Goal: Task Accomplishment & Management: Complete application form

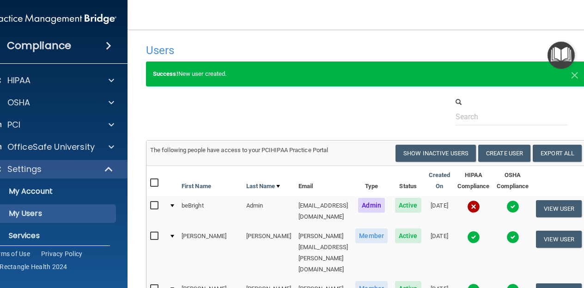
select select "20"
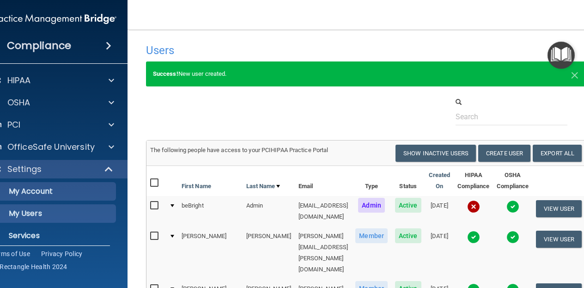
scroll to position [51, 0]
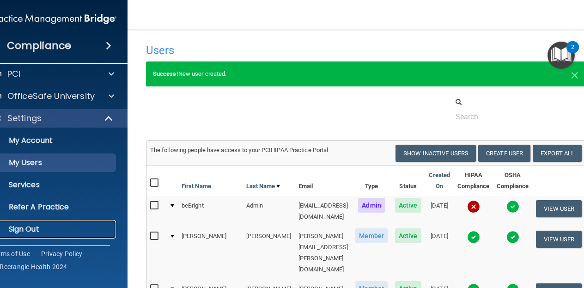
click at [61, 227] on p "Sign Out" at bounding box center [49, 229] width 126 height 9
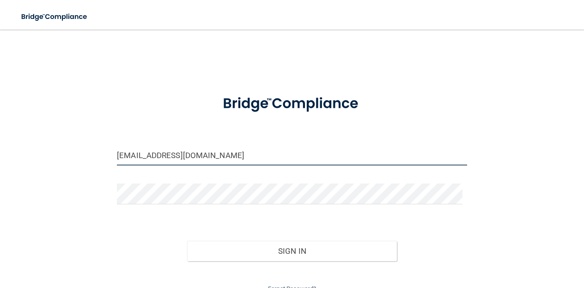
click at [228, 153] on input "[EMAIL_ADDRESS][DOMAIN_NAME]" at bounding box center [292, 155] width 350 height 21
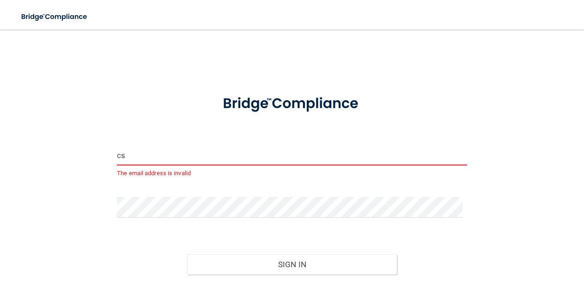
type input "[EMAIL_ADDRESS][DOMAIN_NAME]"
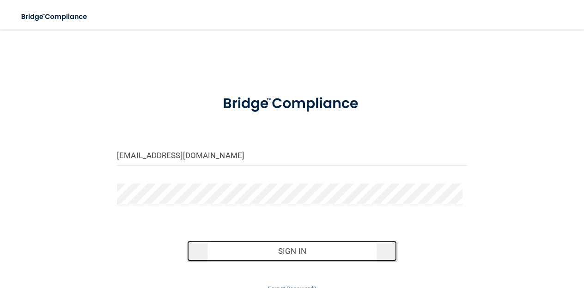
click at [210, 246] on button "Sign In" at bounding box center [292, 251] width 210 height 20
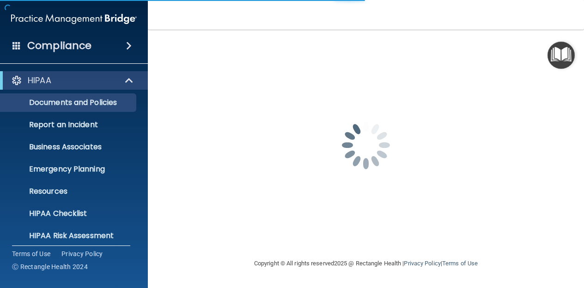
scroll to position [95, 0]
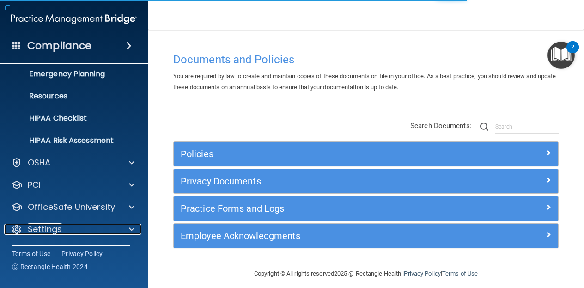
click at [129, 229] on span at bounding box center [132, 229] width 6 height 11
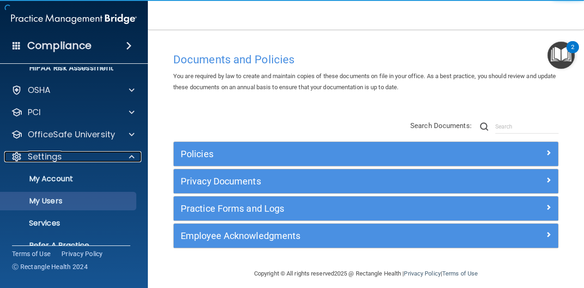
scroll to position [188, 0]
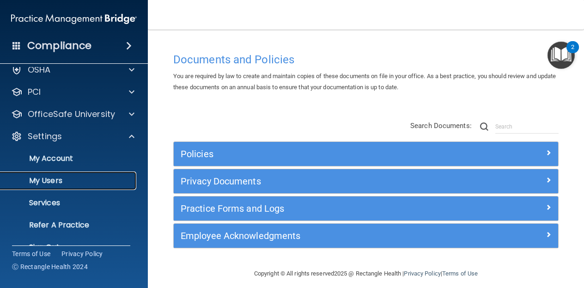
click at [74, 179] on p "My Users" at bounding box center [69, 180] width 126 height 9
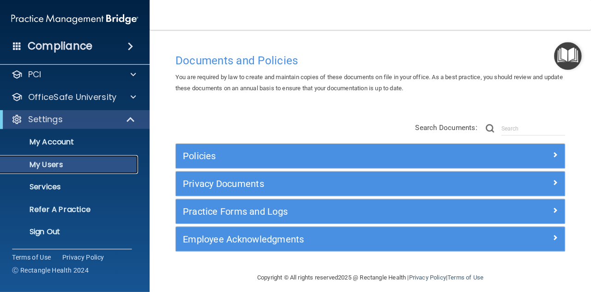
scroll to position [32, 0]
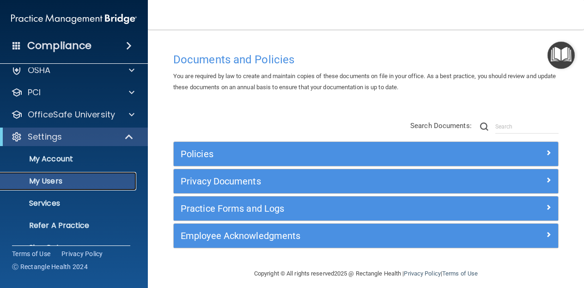
select select "20"
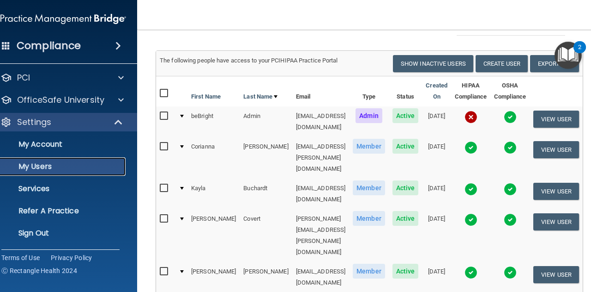
scroll to position [46, 0]
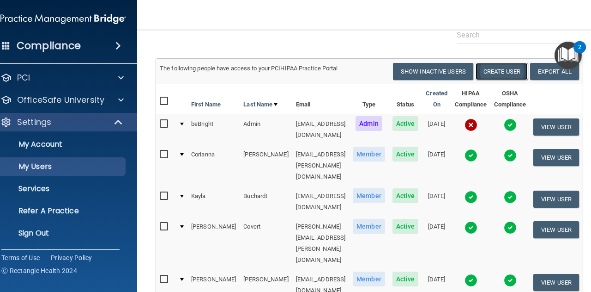
click at [511, 67] on button "Create User" at bounding box center [502, 71] width 52 height 17
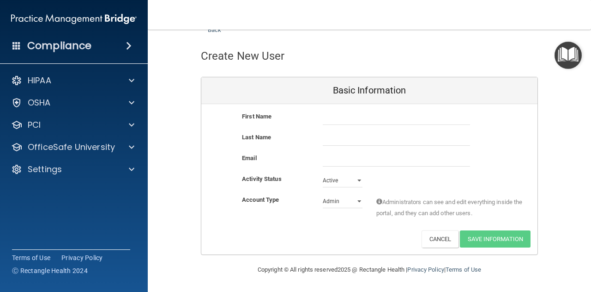
scroll to position [30, 0]
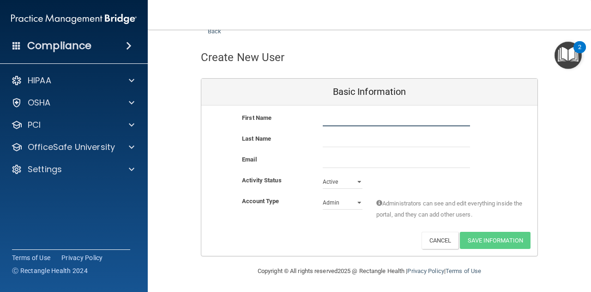
click at [345, 120] on input "text" at bounding box center [396, 119] width 147 height 14
type input "[PERSON_NAME]"
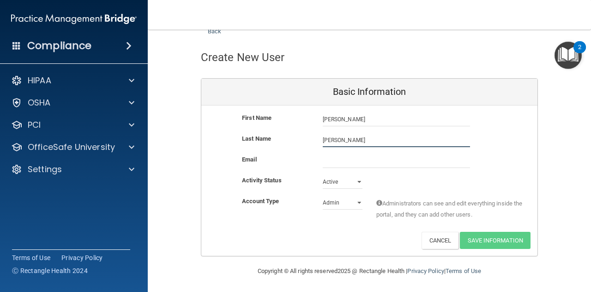
type input "[PERSON_NAME]"
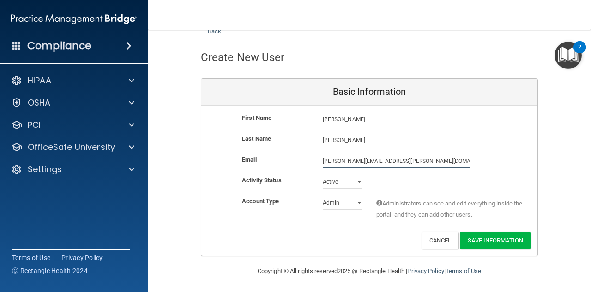
type input "[PERSON_NAME][EMAIL_ADDRESS][PERSON_NAME][DOMAIN_NAME]"
click at [342, 202] on select "Admin Member" at bounding box center [343, 202] width 40 height 14
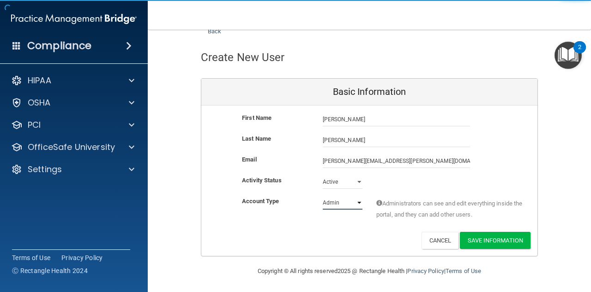
select select "practice_member"
click at [323, 195] on select "Admin Member" at bounding box center [343, 202] width 40 height 14
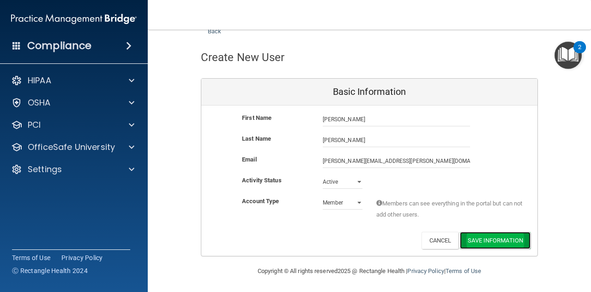
click at [494, 243] on button "Save Information" at bounding box center [495, 239] width 71 height 17
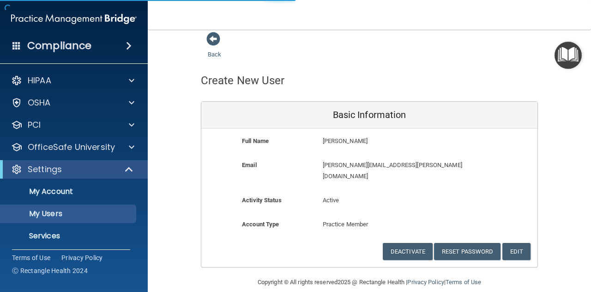
select select "20"
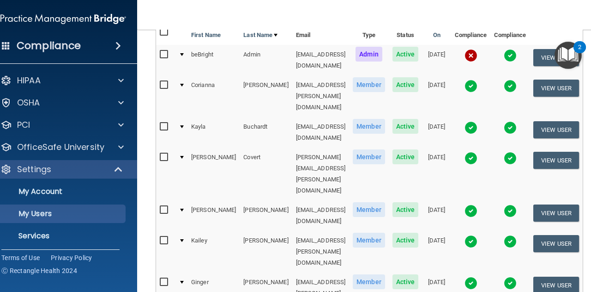
scroll to position [140, 0]
